Goal: Task Accomplishment & Management: Manage account settings

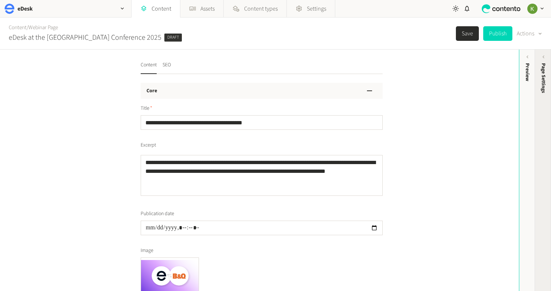
click at [543, 71] on span "Page Settings" at bounding box center [543, 78] width 8 height 30
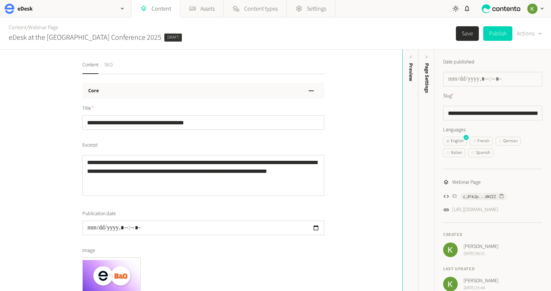
click at [110, 65] on button "SEO" at bounding box center [108, 67] width 8 height 13
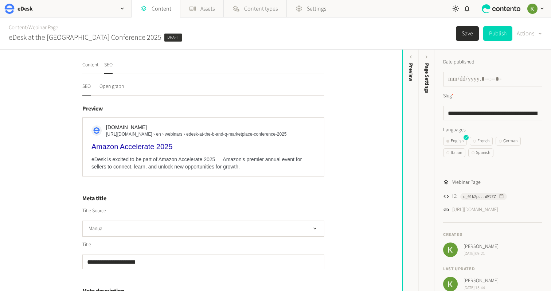
click at [204, 194] on h4 "Meta title" at bounding box center [203, 198] width 242 height 9
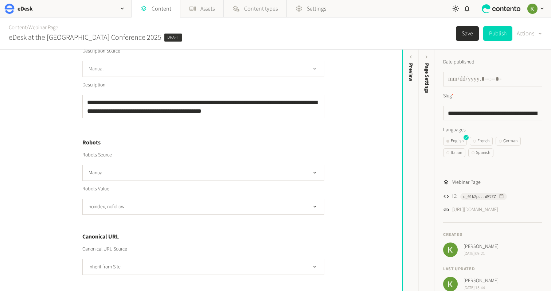
scroll to position [253, 0]
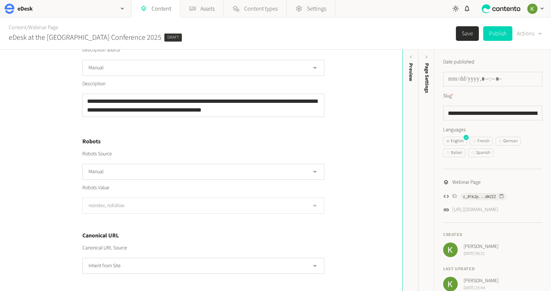
click at [230, 201] on button "noindex, nofollow" at bounding box center [203, 205] width 242 height 16
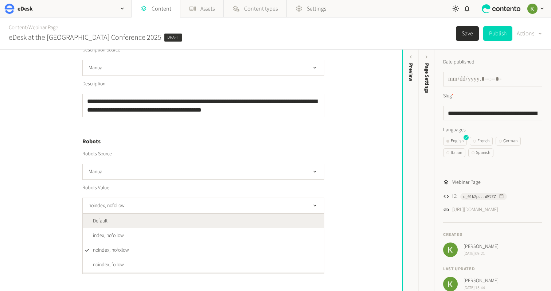
click at [219, 219] on li "Default" at bounding box center [203, 220] width 241 height 15
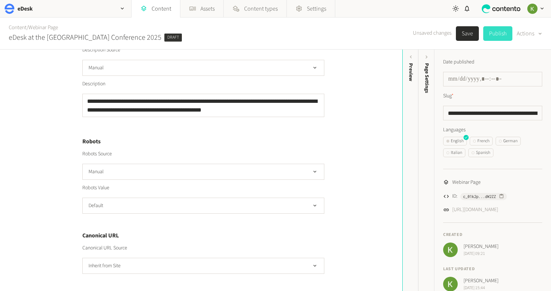
click at [500, 32] on button "Publish" at bounding box center [497, 33] width 29 height 15
type input "**********"
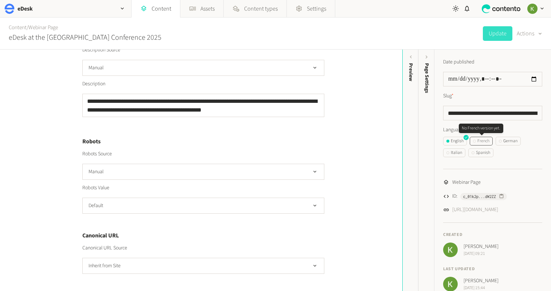
click at [487, 141] on div "French" at bounding box center [481, 141] width 16 height 7
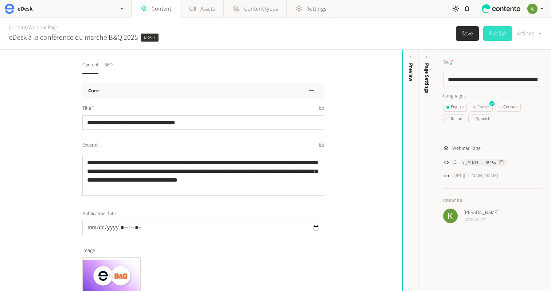
click at [498, 38] on button "Publish" at bounding box center [497, 33] width 29 height 15
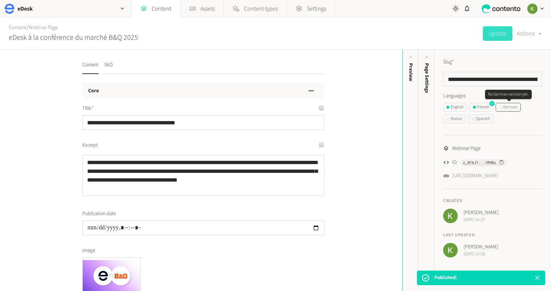
click at [511, 107] on div "German" at bounding box center [508, 107] width 19 height 7
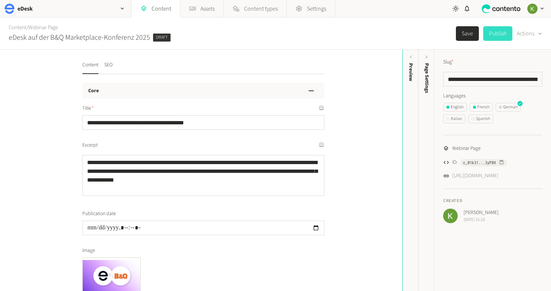
click at [493, 35] on button "Publish" at bounding box center [497, 33] width 29 height 15
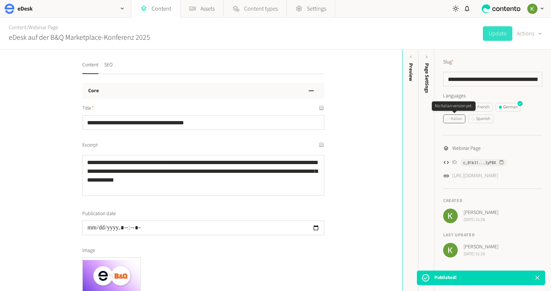
click at [461, 119] on div "Italian" at bounding box center [454, 118] width 16 height 7
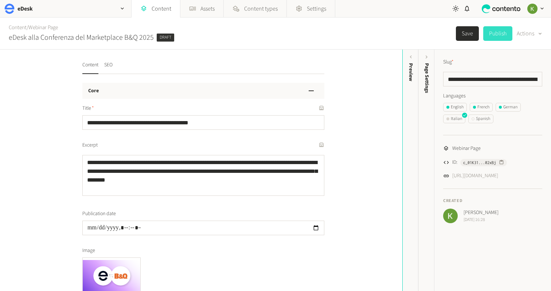
click at [501, 33] on button "Publish" at bounding box center [497, 33] width 29 height 15
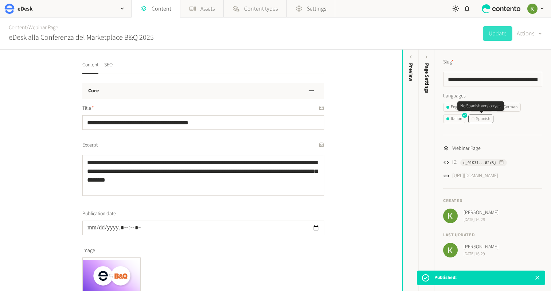
click at [490, 116] on div "Spanish" at bounding box center [480, 118] width 19 height 7
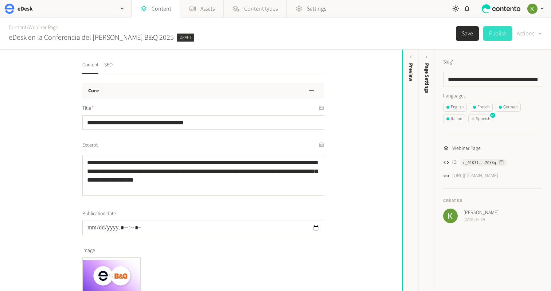
click at [498, 34] on button "Publish" at bounding box center [497, 33] width 29 height 15
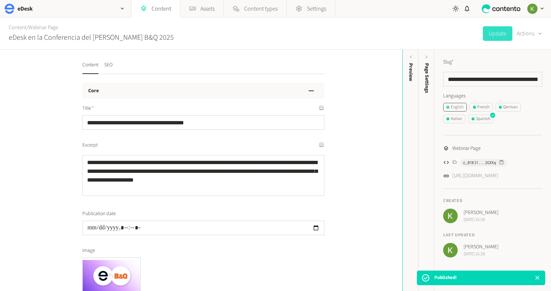
click at [456, 108] on div "English" at bounding box center [454, 107] width 17 height 7
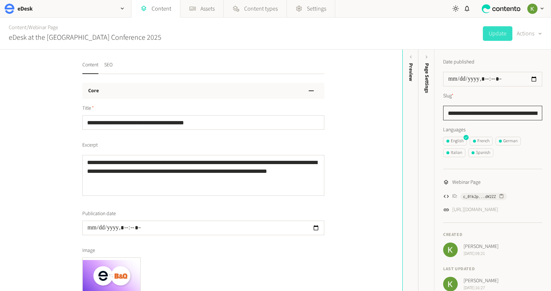
click at [475, 107] on input "**********" at bounding box center [492, 113] width 99 height 15
click at [104, 9] on div "eDesk" at bounding box center [65, 8] width 131 height 17
